Goal: Check status: Check status

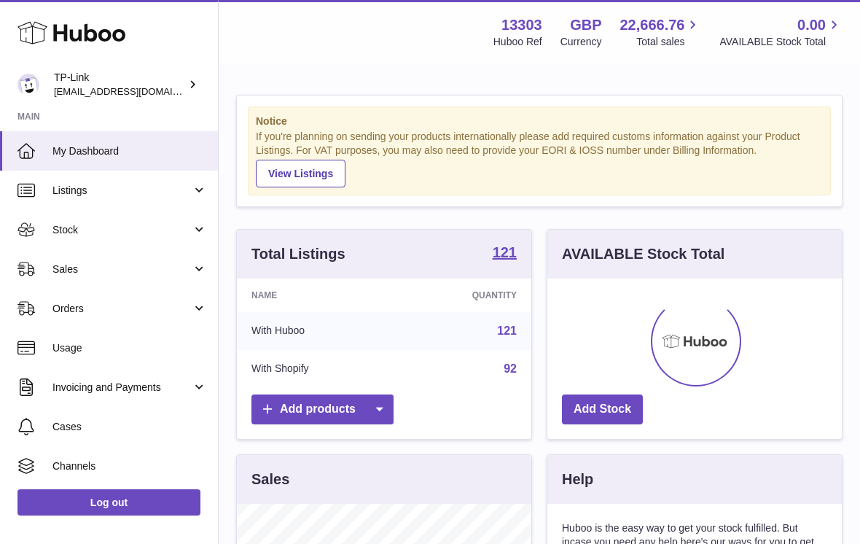
scroll to position [227, 294]
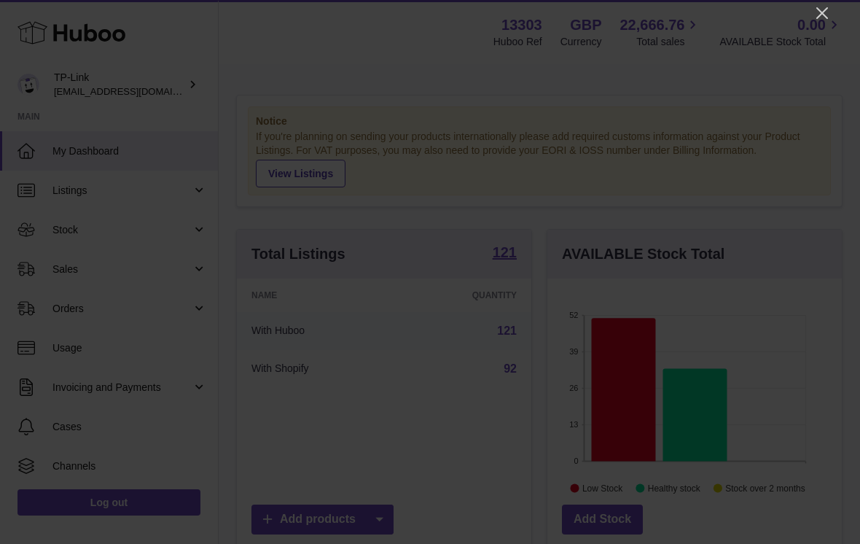
click at [814, 0] on div at bounding box center [430, 272] width 860 height 544
click at [820, 12] on icon "Close" at bounding box center [821, 12] width 17 height 17
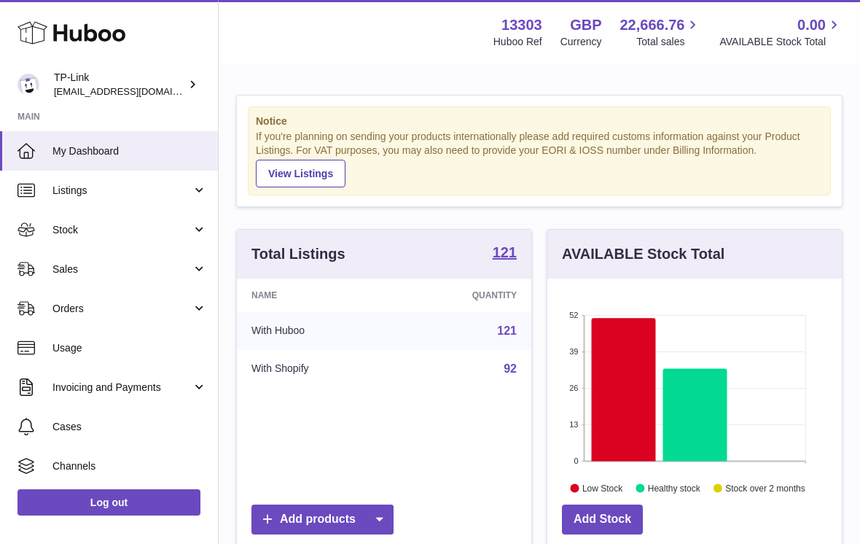
click at [160, 251] on link "Sales" at bounding box center [109, 268] width 218 height 39
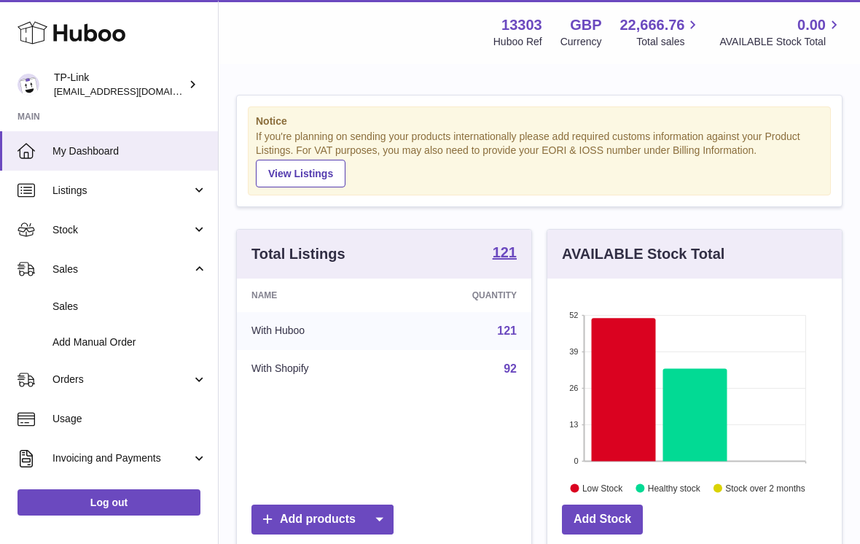
click at [129, 306] on span "Sales" at bounding box center [129, 307] width 154 height 14
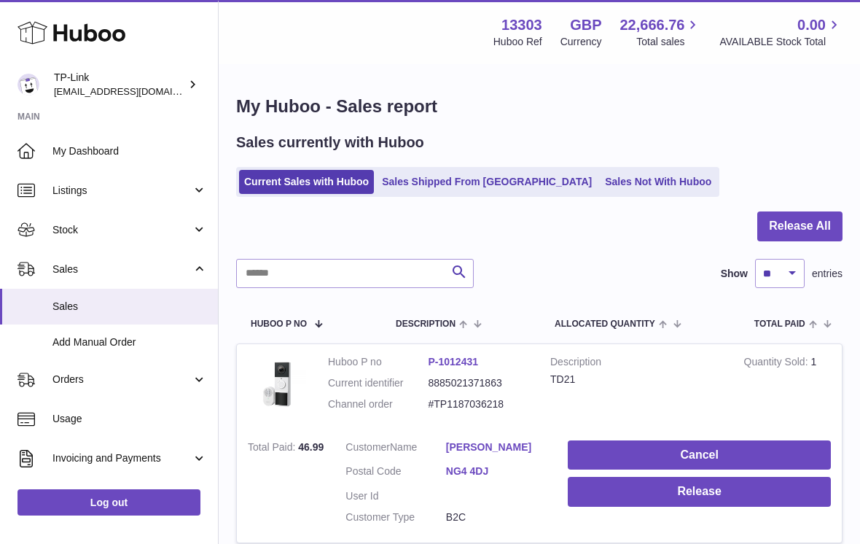
click at [462, 178] on link "Sales Shipped From Huboo" at bounding box center [487, 182] width 220 height 24
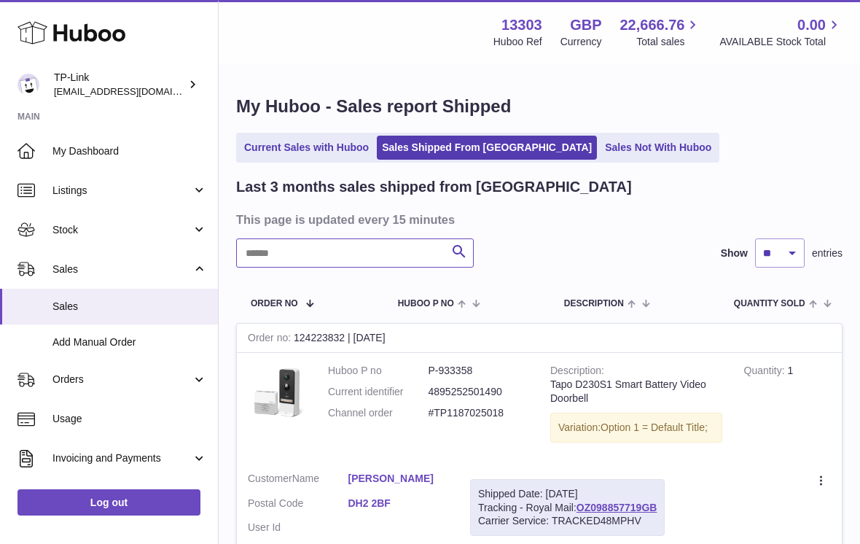
click at [339, 258] on input "text" at bounding box center [355, 252] width 238 height 29
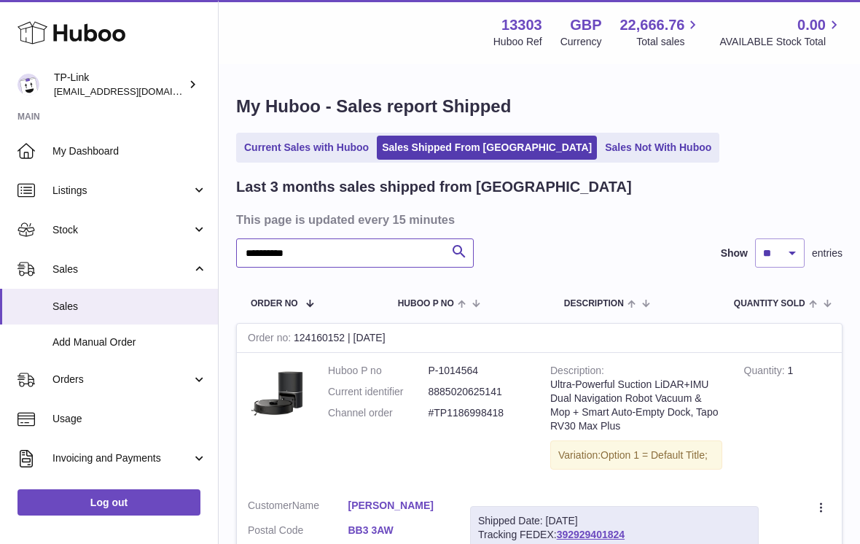
type input "**********"
click at [309, 148] on link "Current Sales with Huboo" at bounding box center [306, 148] width 135 height 24
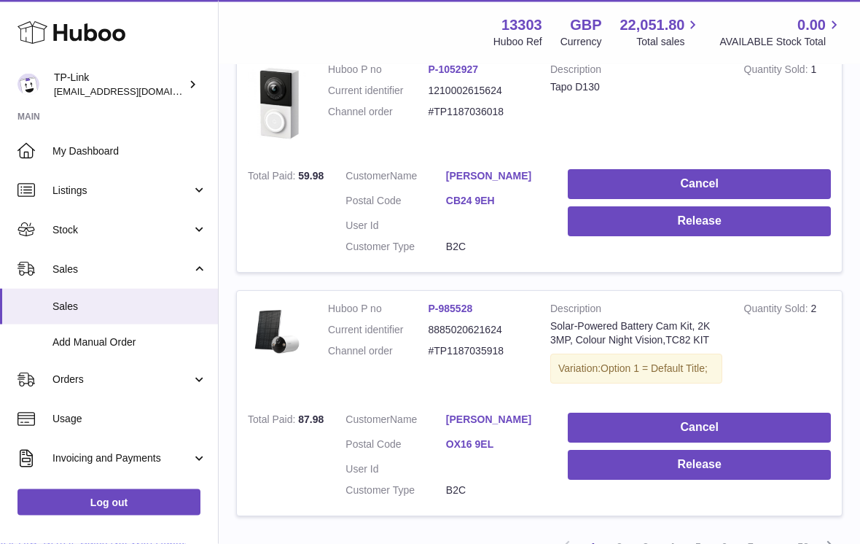
scroll to position [2280, 0]
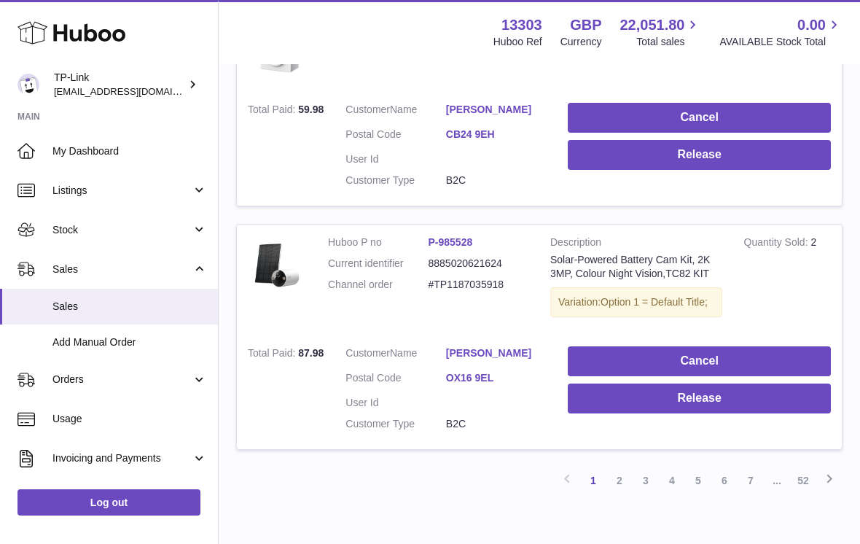
click at [640, 467] on link "3" at bounding box center [646, 480] width 26 height 26
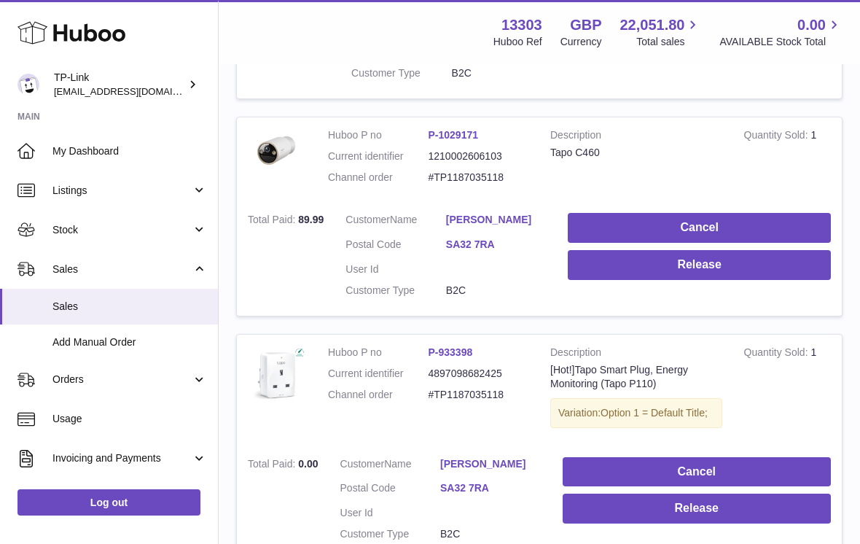
scroll to position [2245, 0]
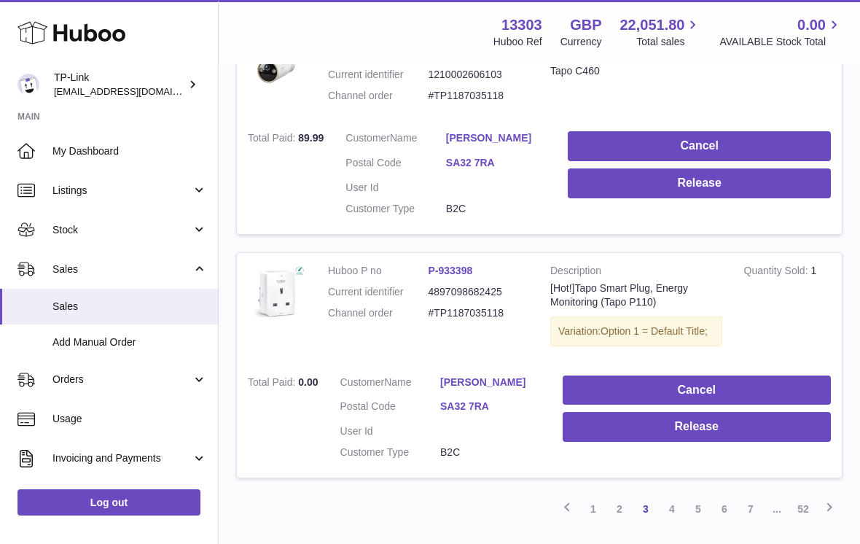
click at [696, 496] on link "5" at bounding box center [698, 509] width 26 height 26
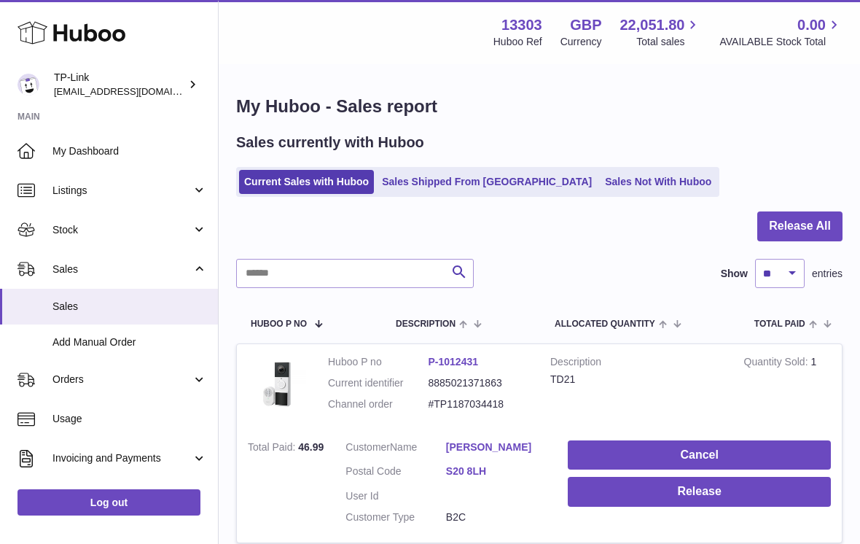
click at [138, 144] on span "My Dashboard" at bounding box center [129, 151] width 154 height 14
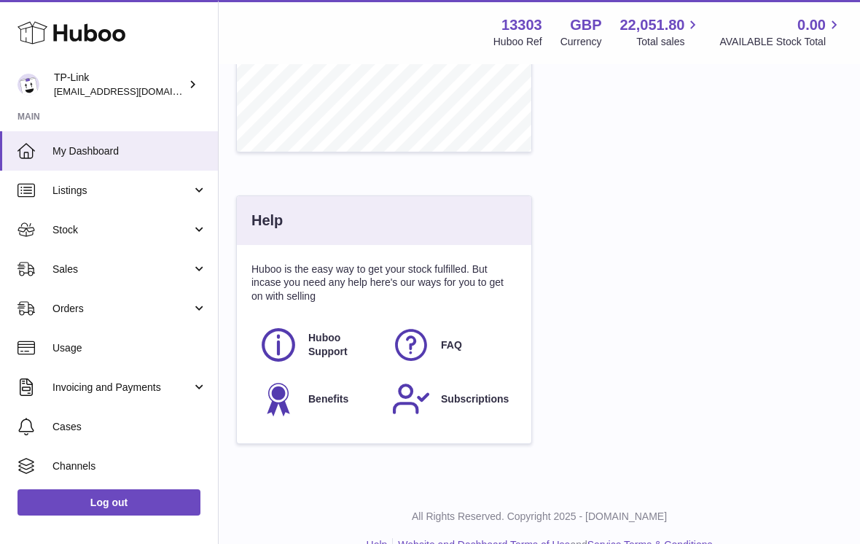
scroll to position [690, 0]
